Goal: Transaction & Acquisition: Purchase product/service

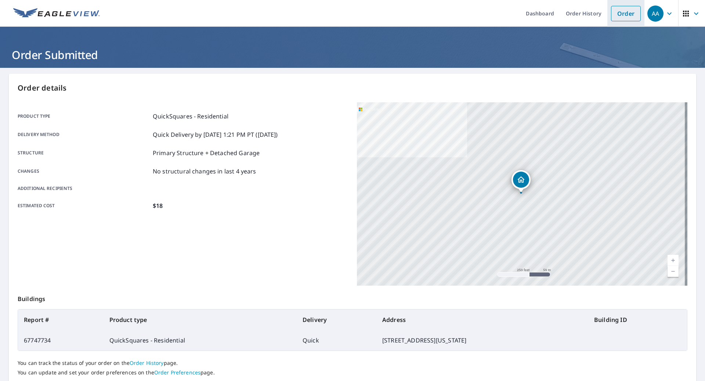
click at [624, 12] on link "Order" at bounding box center [626, 13] width 30 height 15
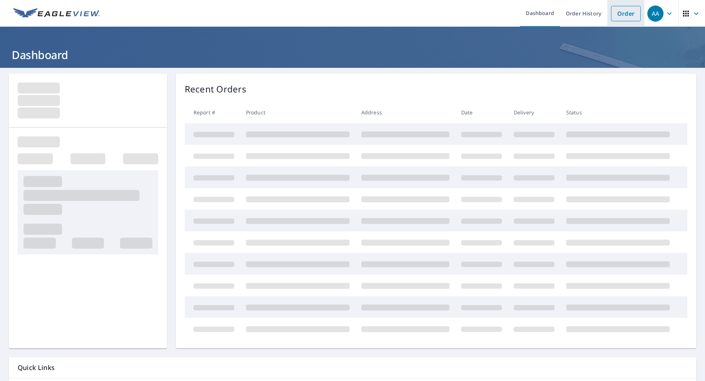
click at [615, 14] on link "Order" at bounding box center [626, 13] width 30 height 15
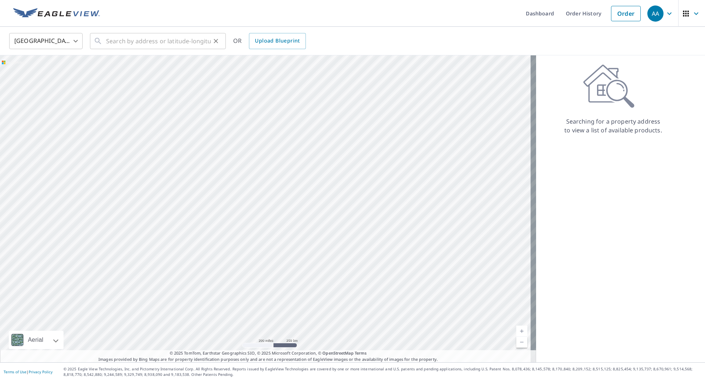
click at [97, 41] on icon at bounding box center [98, 41] width 9 height 9
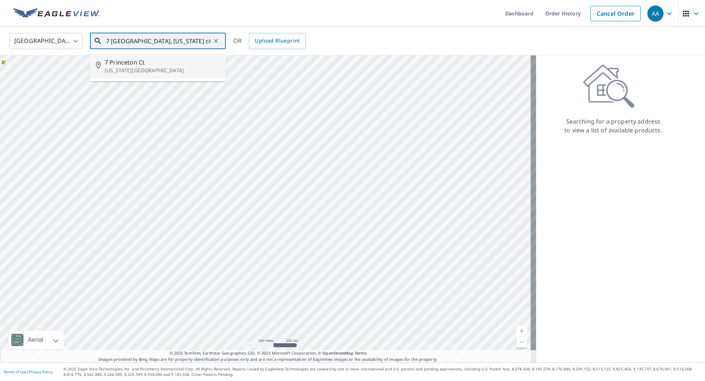
click at [163, 62] on span "7 Princeton Ct" at bounding box center [162, 62] width 115 height 9
type input "[STREET_ADDRESS][US_STATE]"
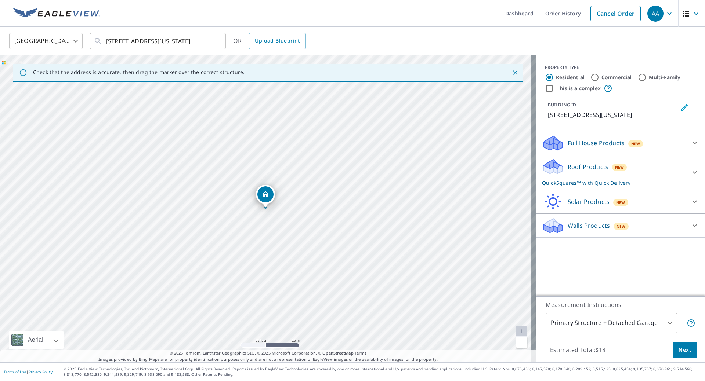
drag, startPoint x: 275, startPoint y: 195, endPoint x: 270, endPoint y: 214, distance: 20.0
drag, startPoint x: 263, startPoint y: 191, endPoint x: 412, endPoint y: 180, distance: 149.1
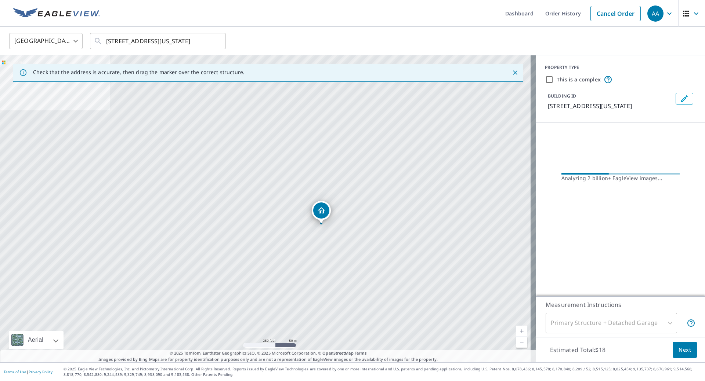
drag, startPoint x: 263, startPoint y: 194, endPoint x: 319, endPoint y: 210, distance: 58.0
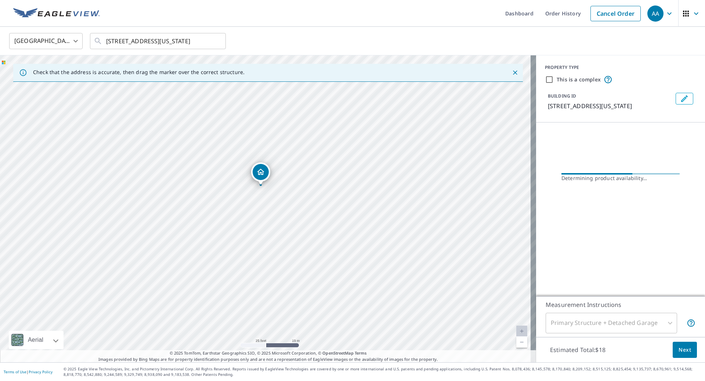
drag, startPoint x: 289, startPoint y: 200, endPoint x: 265, endPoint y: 170, distance: 38.6
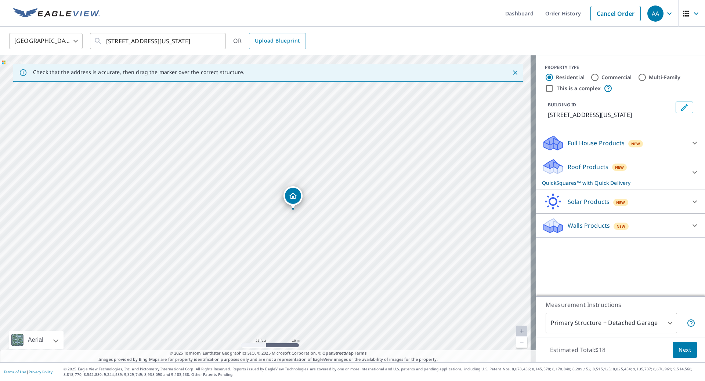
drag, startPoint x: 266, startPoint y: 193, endPoint x: 293, endPoint y: 195, distance: 27.6
click at [681, 345] on button "Next" at bounding box center [685, 350] width 24 height 17
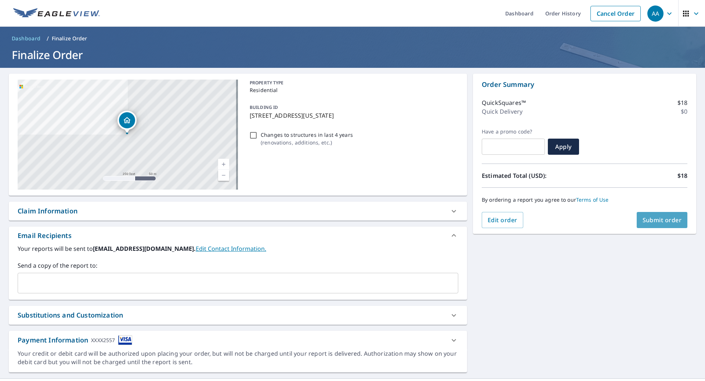
click at [667, 218] on span "Submit order" at bounding box center [662, 220] width 39 height 8
checkbox input "true"
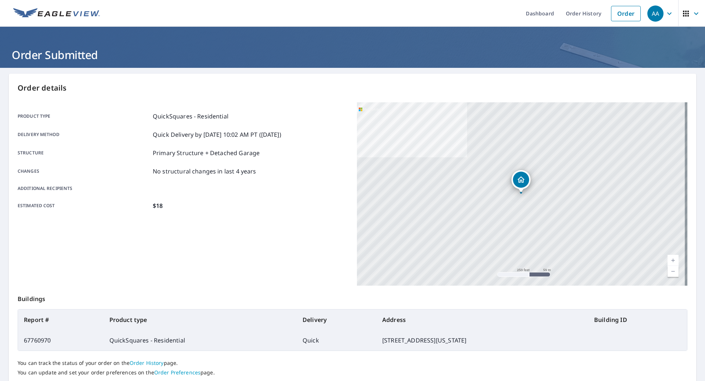
click at [50, 8] on img at bounding box center [56, 13] width 87 height 11
